Goal: Find specific page/section: Find specific page/section

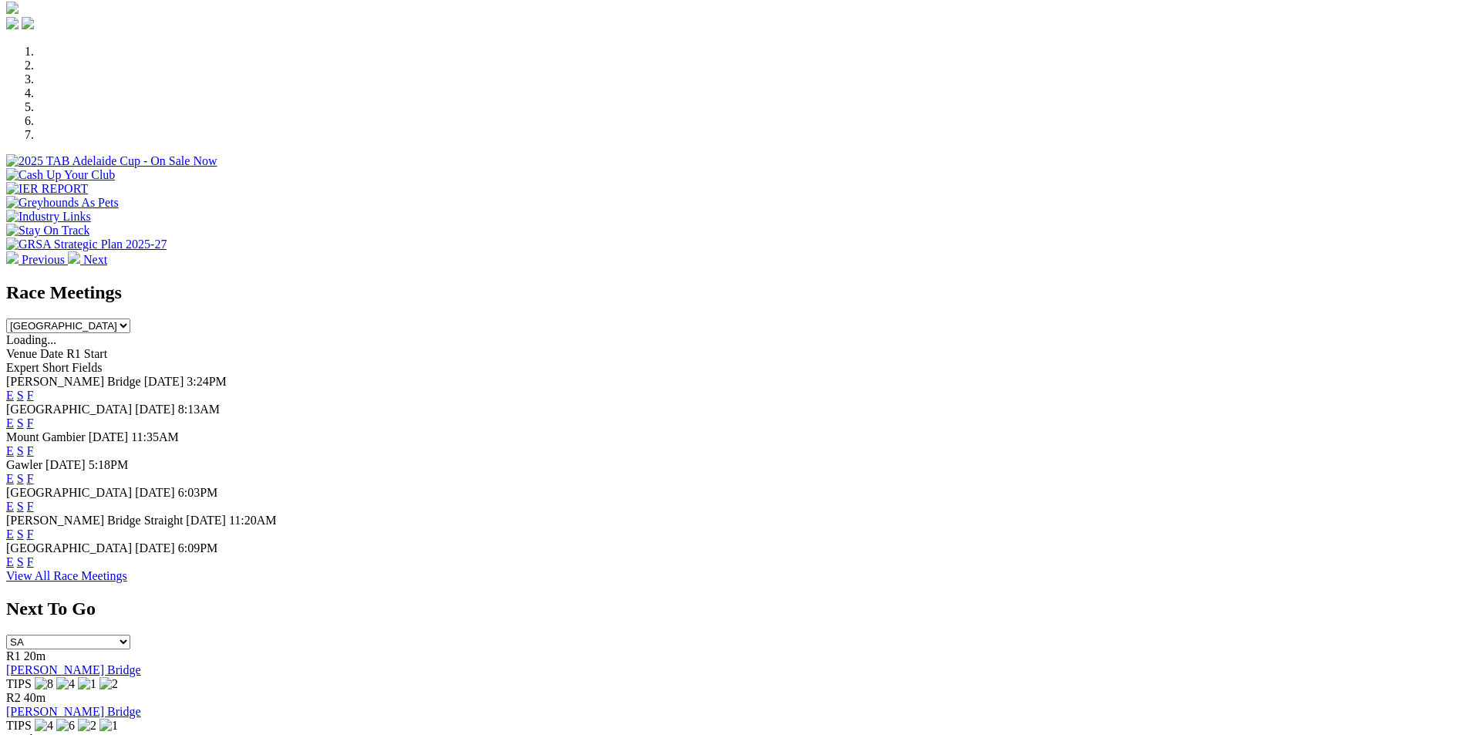
scroll to position [564, 0]
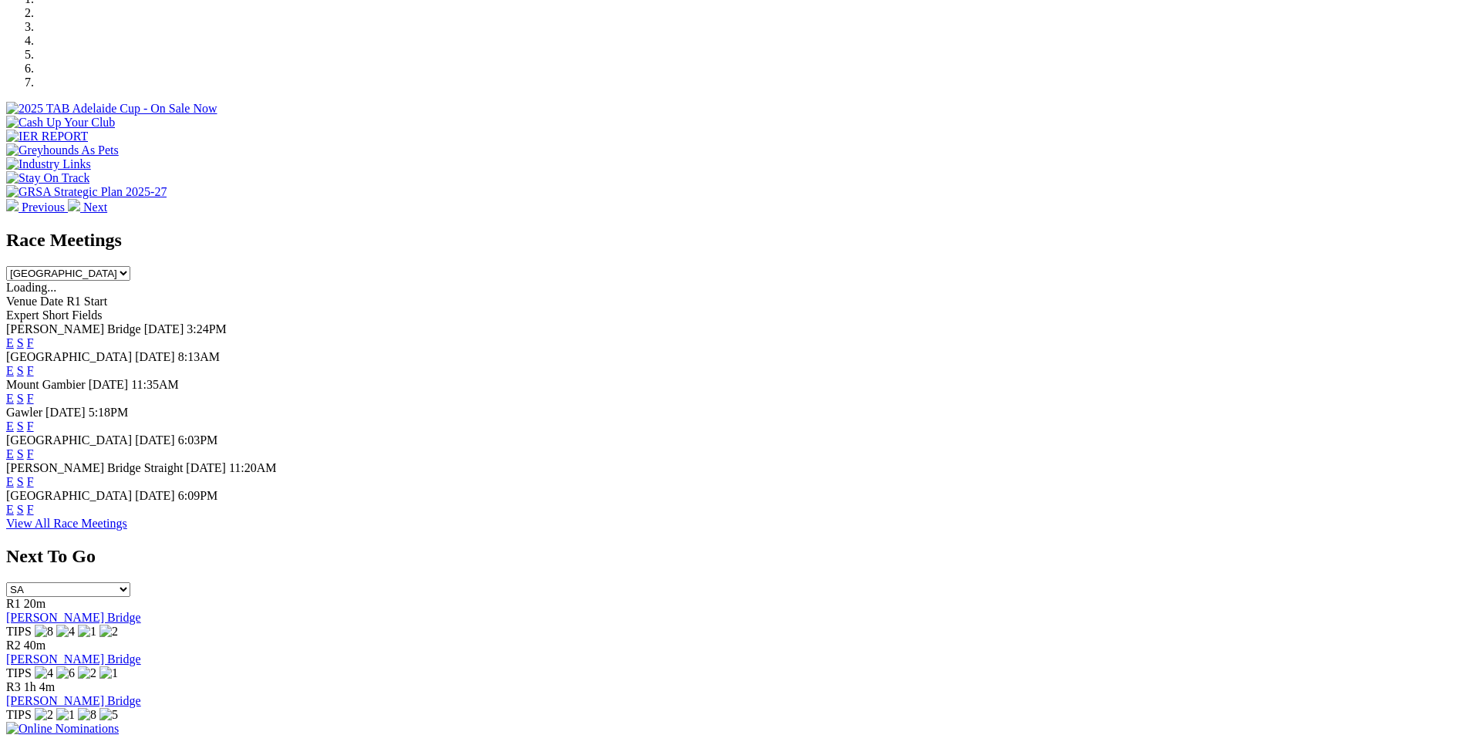
click at [34, 364] on link "F" at bounding box center [30, 370] width 7 height 13
